Goal: Information Seeking & Learning: Understand process/instructions

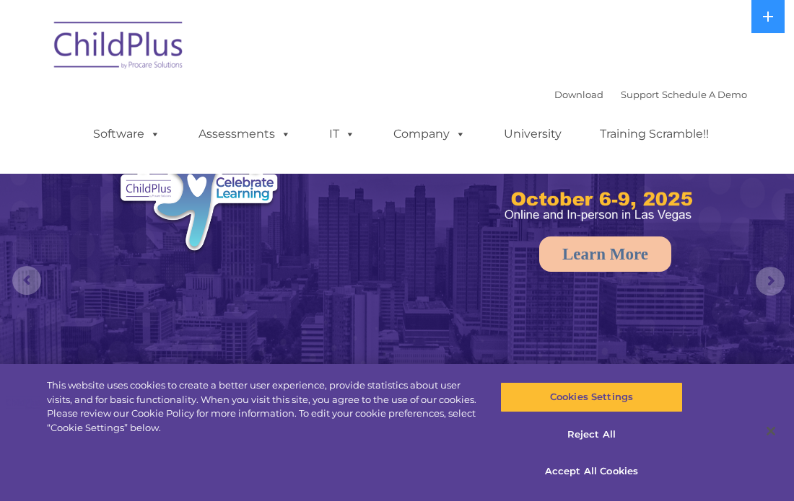
select select "MEDIUM"
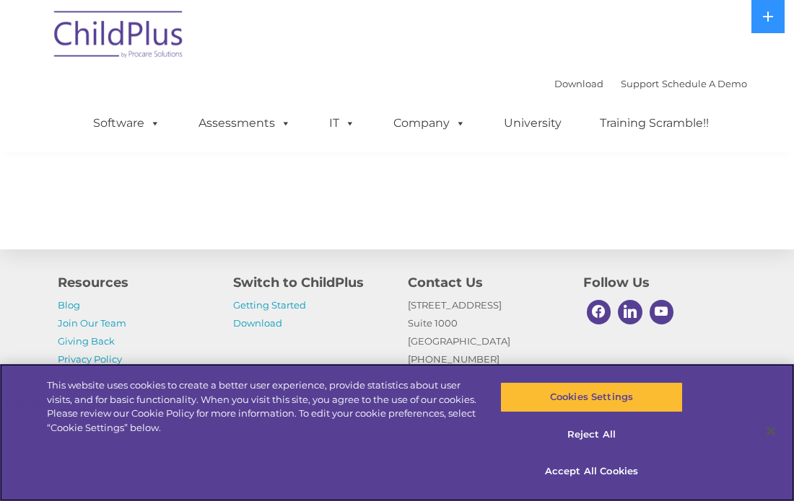
scroll to position [1741, 0]
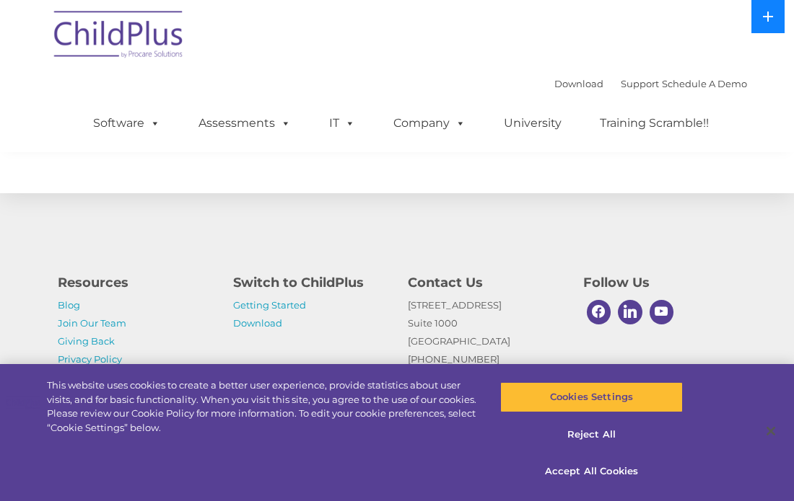
click at [772, 12] on icon at bounding box center [768, 17] width 12 height 12
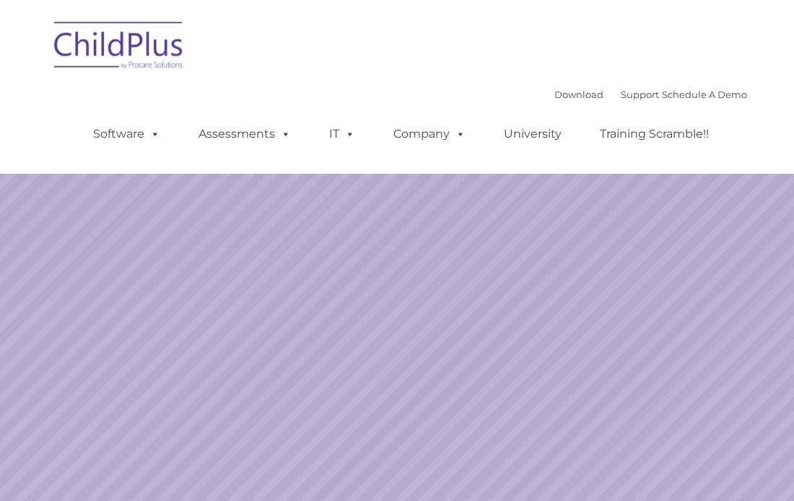
select select "MEDIUM"
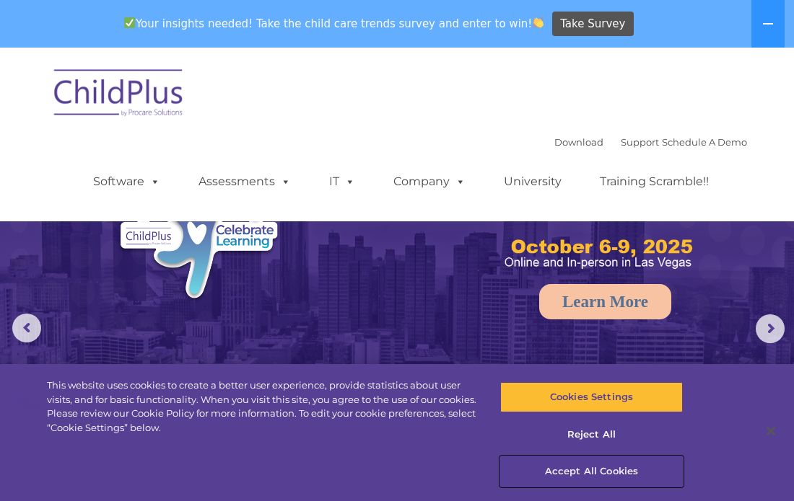
click at [593, 470] on button "Accept All Cookies" at bounding box center [591, 472] width 183 height 30
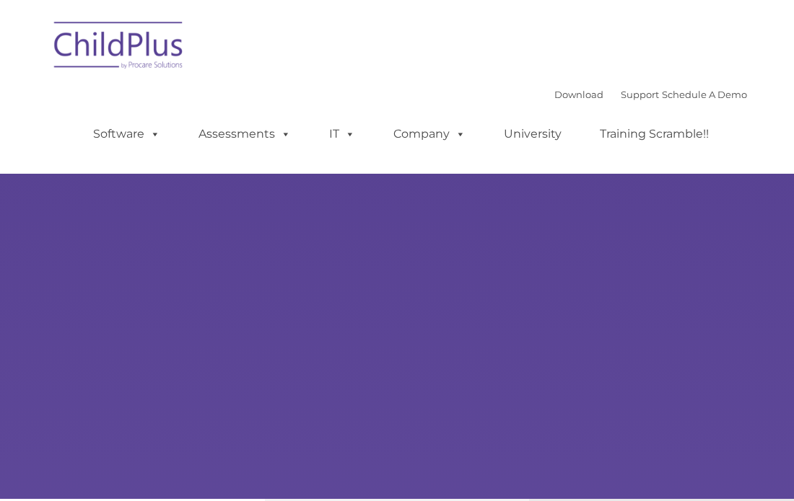
type input ""
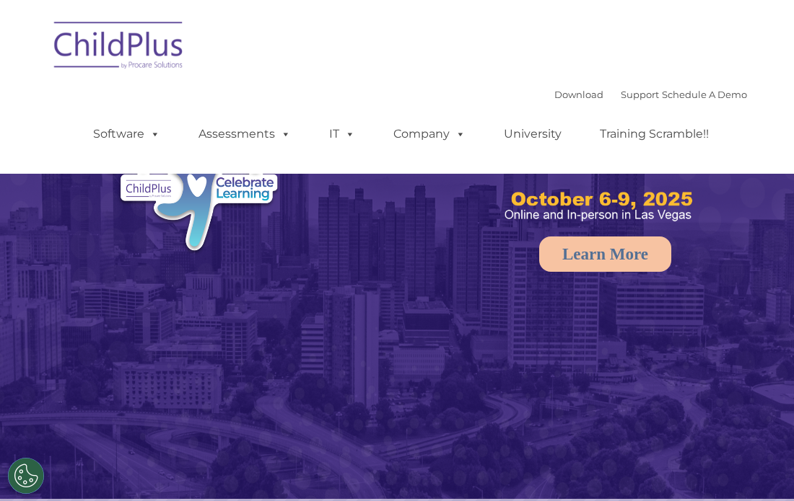
select select "MEDIUM"
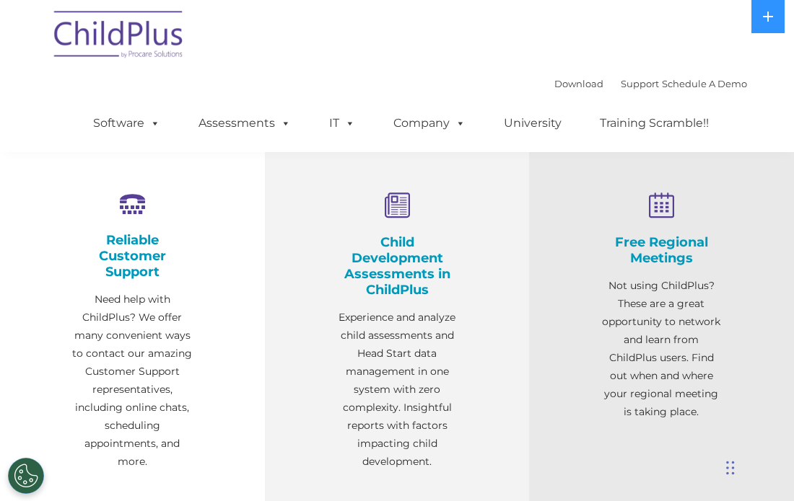
scroll to position [462, 0]
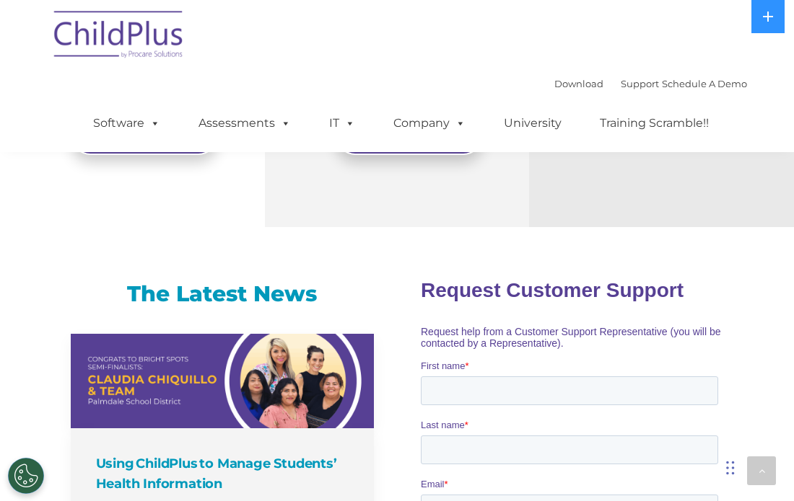
click at [471, 348] on span "Request help from a Customer Support Representative (you will be contacted by a…" at bounding box center [570, 336] width 300 height 23
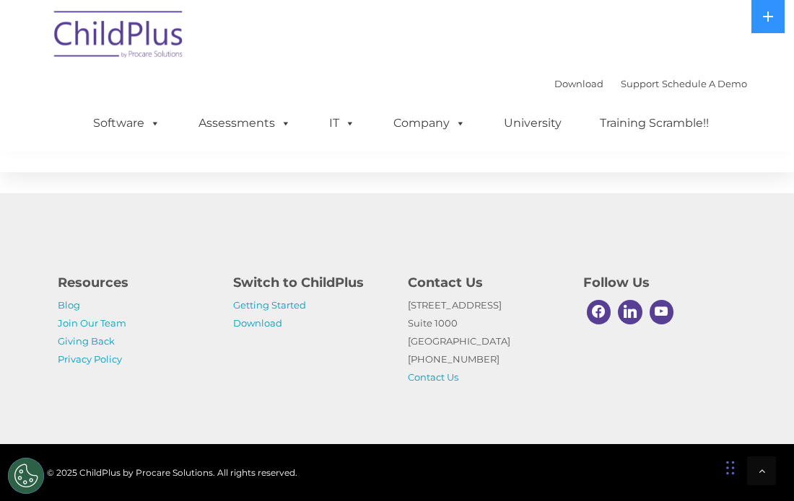
scroll to position [1763, 0]
click at [281, 306] on link "Getting Started" at bounding box center [269, 305] width 73 height 12
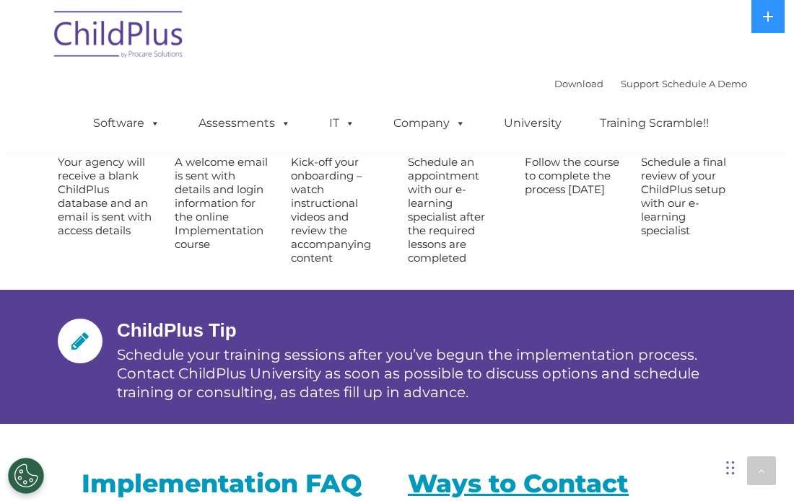
scroll to position [1772, 0]
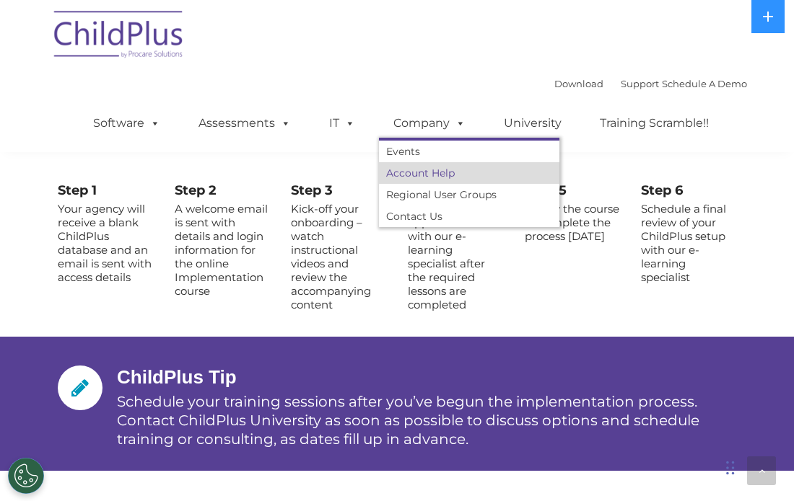
click at [420, 176] on link "Account Help" at bounding box center [469, 173] width 180 height 22
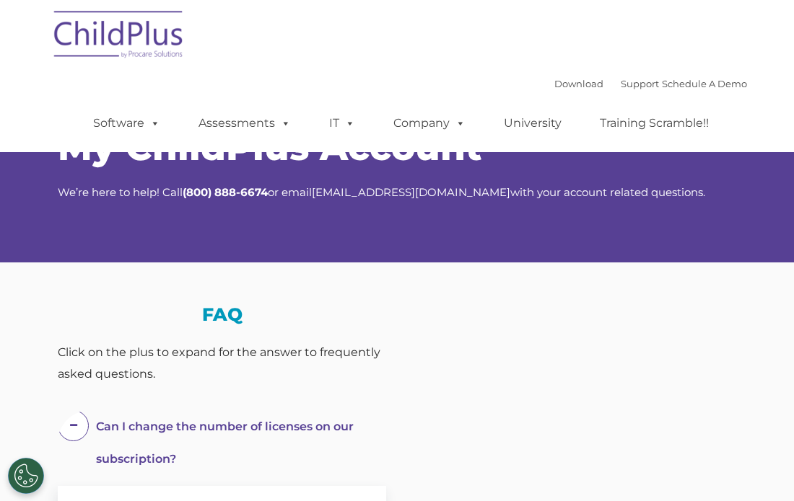
select select "MEDIUM"
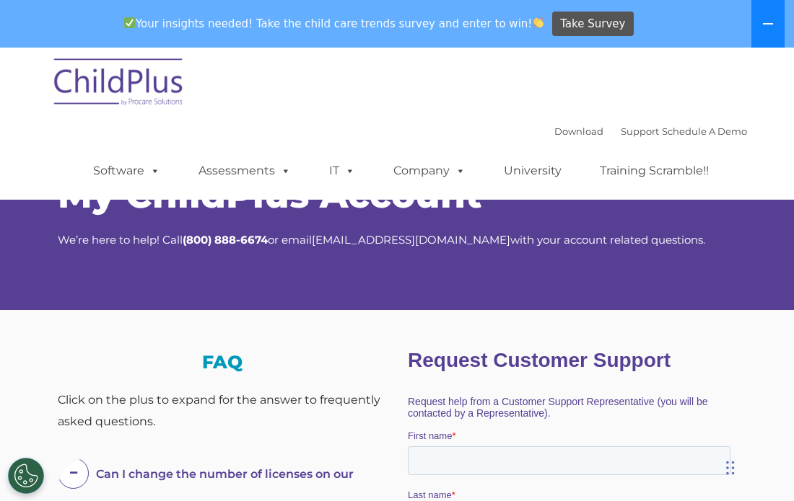
click at [767, 29] on icon at bounding box center [768, 24] width 12 height 12
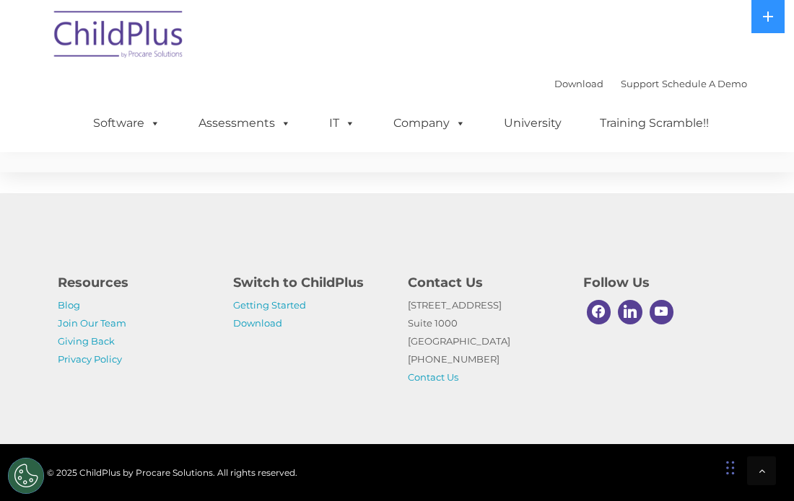
scroll to position [1100, 0]
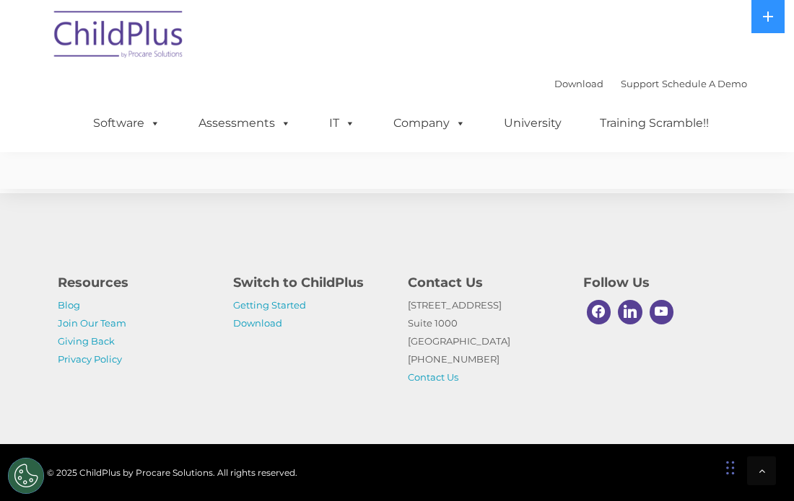
click at [728, 467] on div "Chat Widget" at bounding box center [676, 424] width 236 height 156
click at [724, 467] on div "Chat Widget" at bounding box center [673, 424] width 236 height 156
click at [721, 467] on div "Chat Widget" at bounding box center [671, 424] width 236 height 156
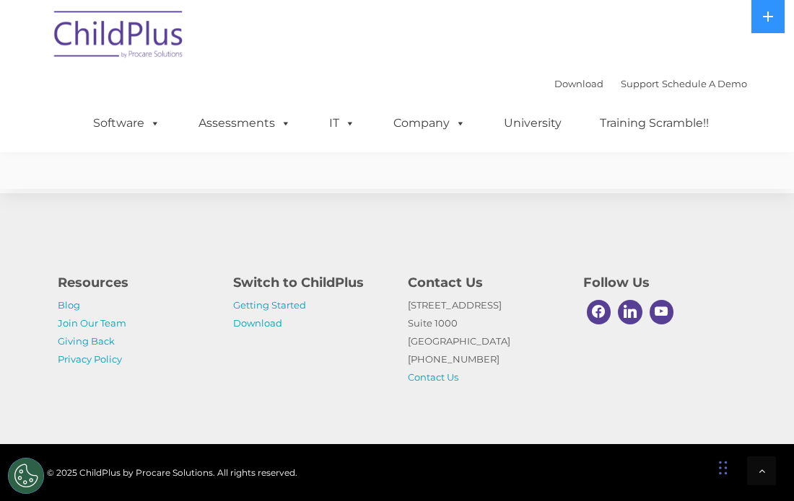
click at [722, 470] on div "Chat Widget" at bounding box center [750, 466] width 72 height 69
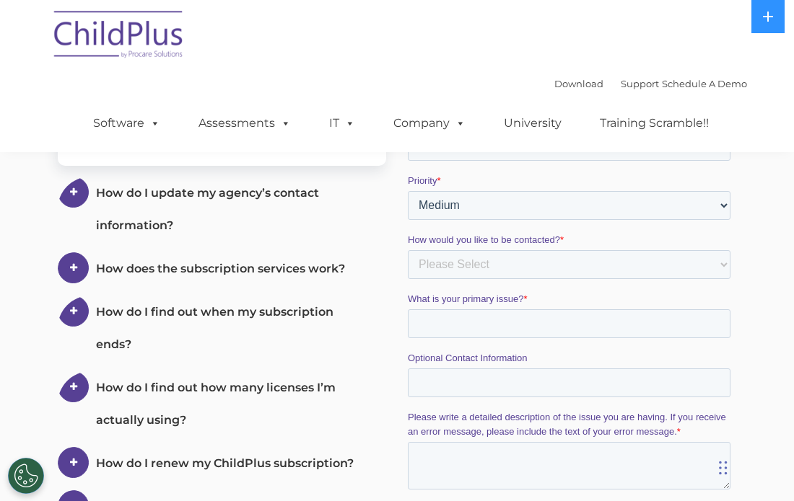
scroll to position [0, 0]
